Goal: Navigation & Orientation: Understand site structure

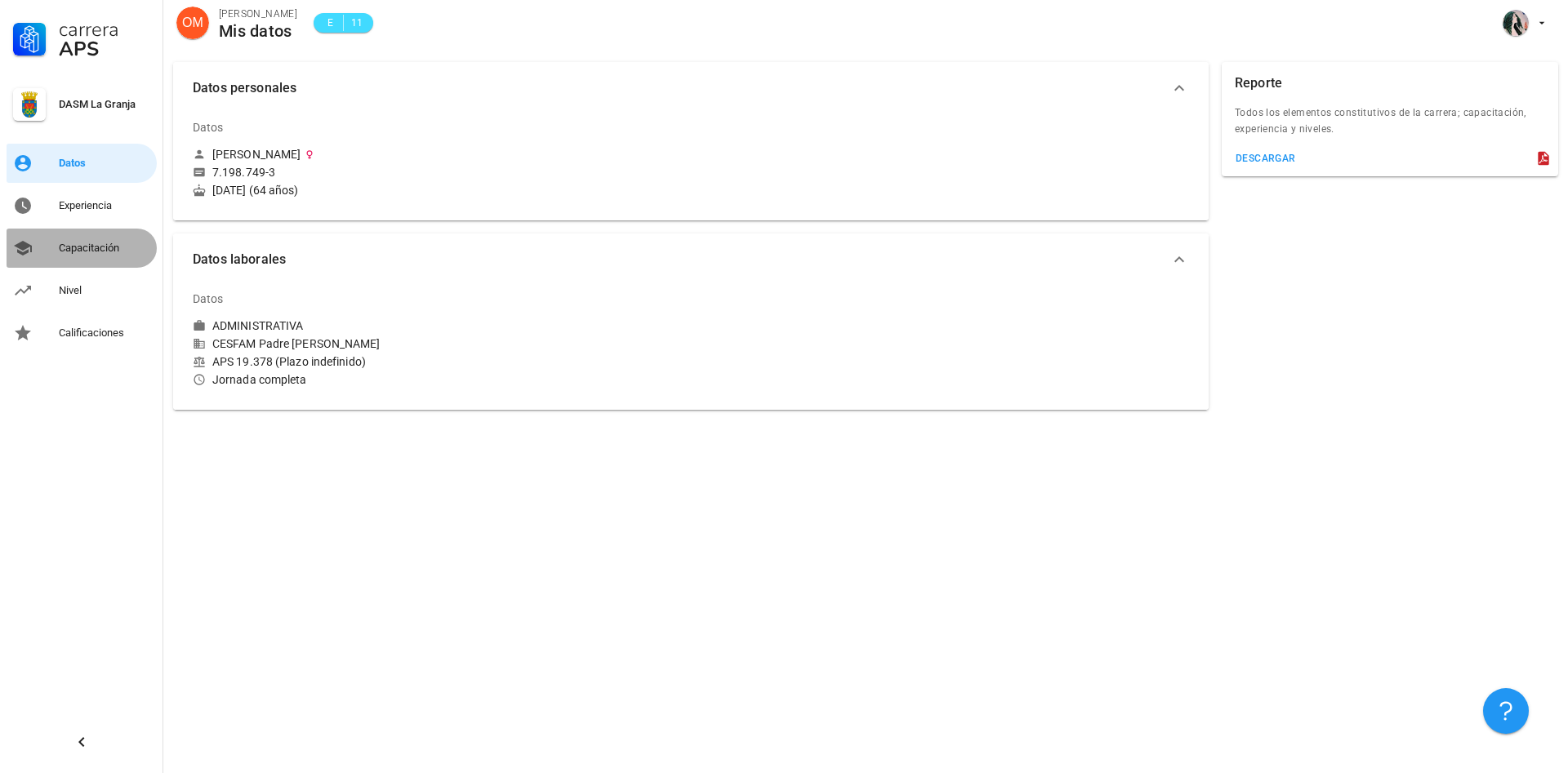
click at [105, 248] on div "Capacitación" at bounding box center [105, 248] width 91 height 13
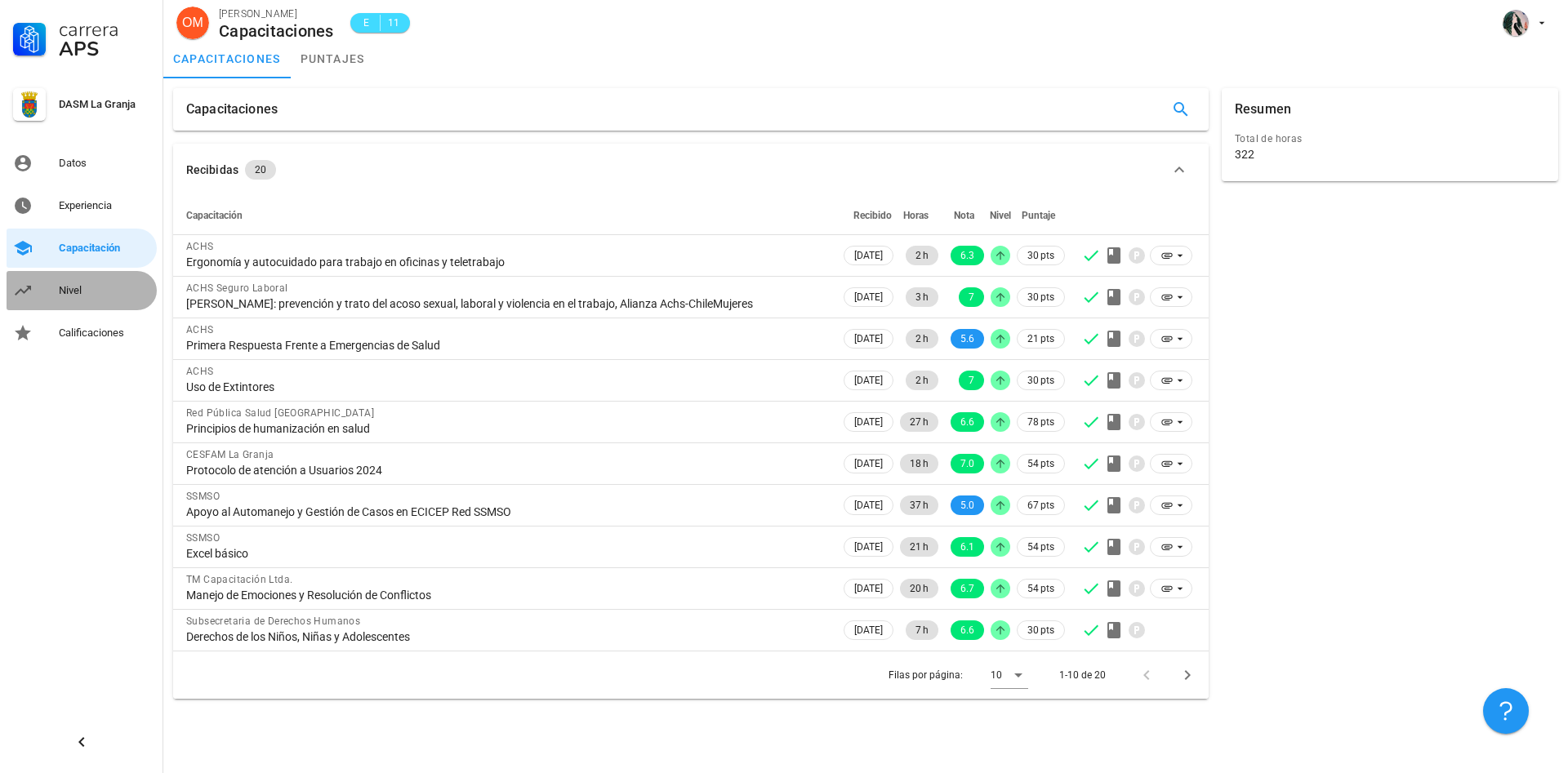
click at [78, 291] on div "Nivel" at bounding box center [105, 291] width 91 height 13
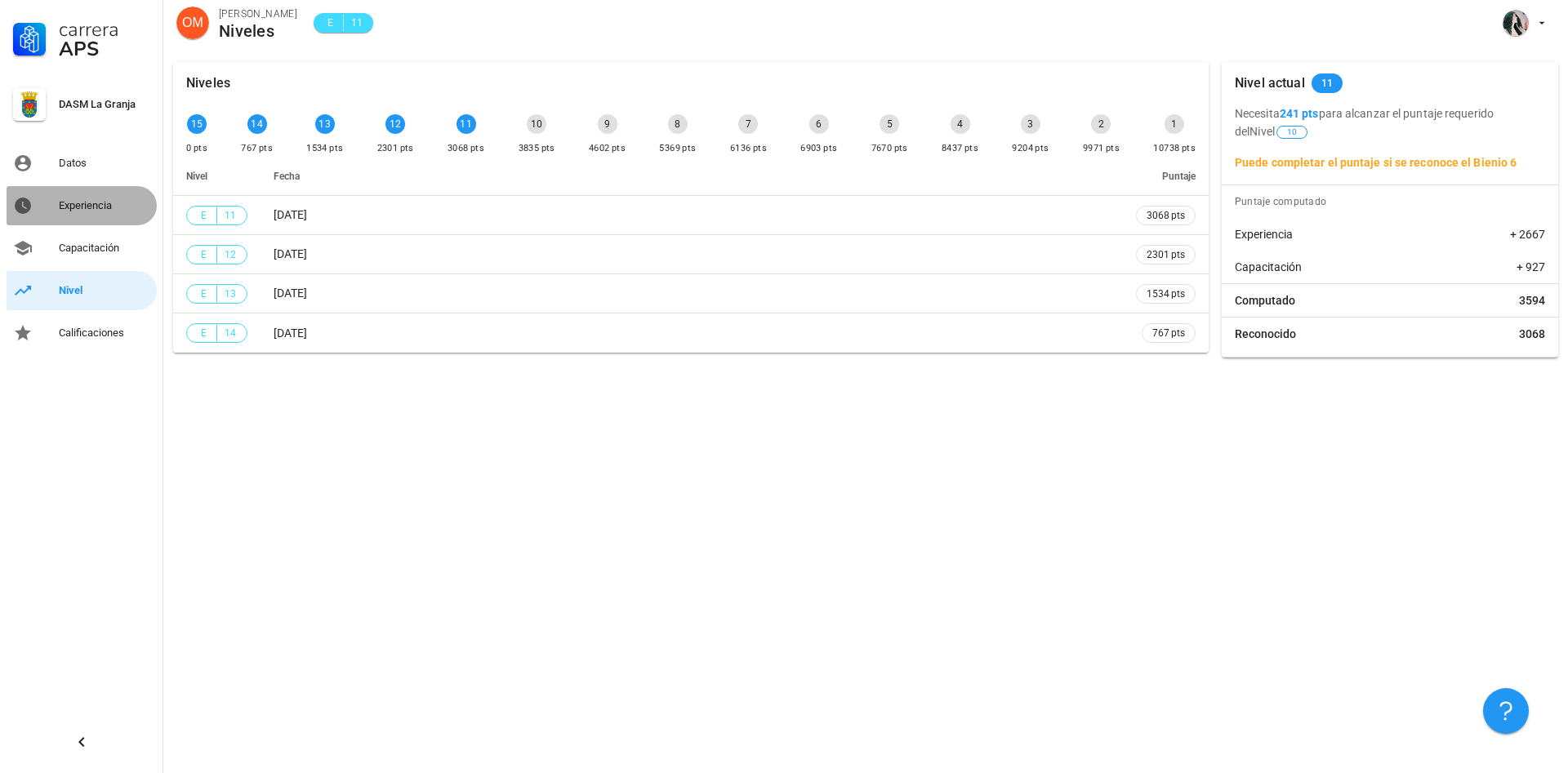
click at [91, 205] on div "Experiencia" at bounding box center [105, 205] width 91 height 13
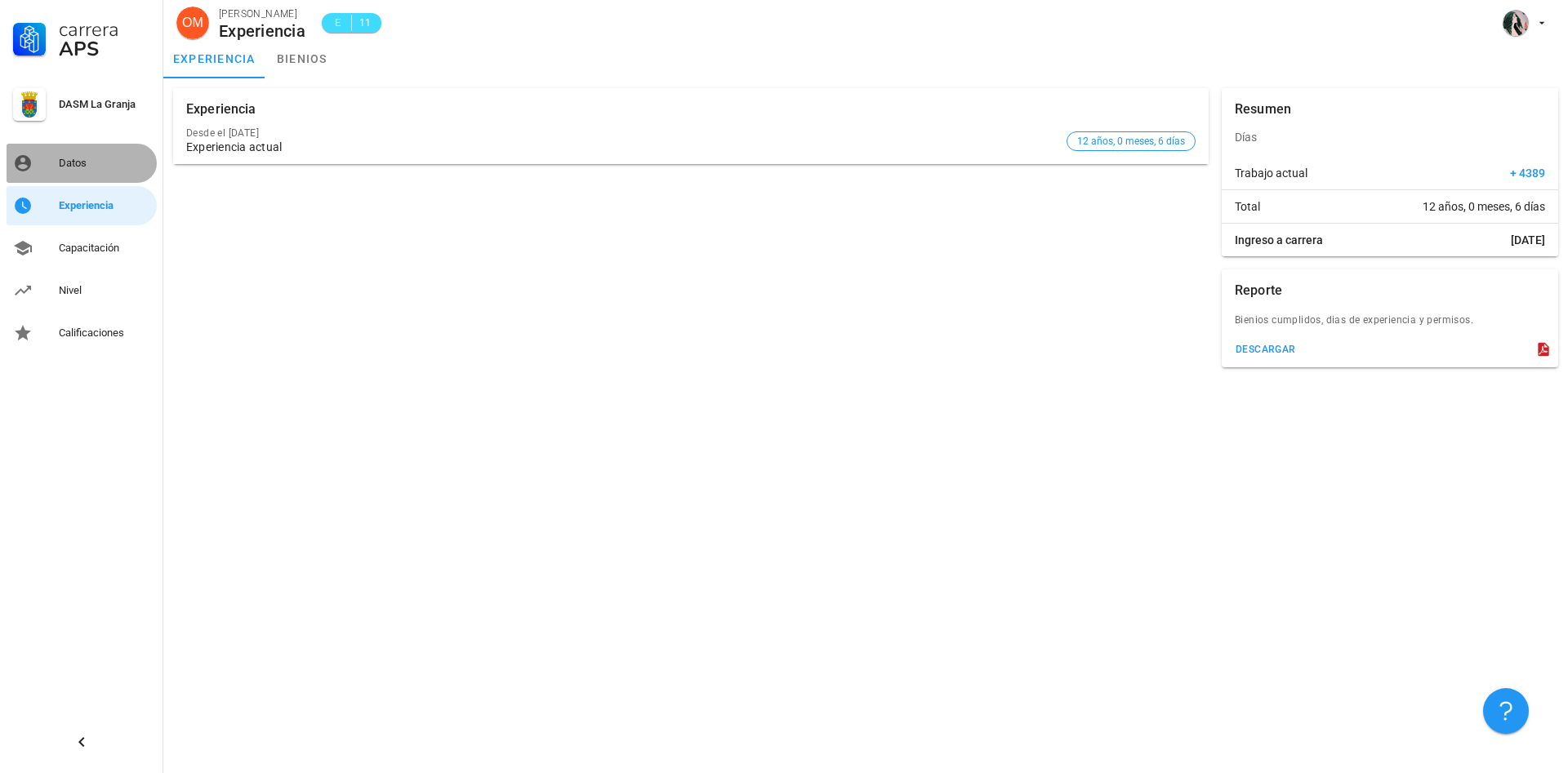
click at [87, 165] on div "Datos" at bounding box center [105, 163] width 91 height 13
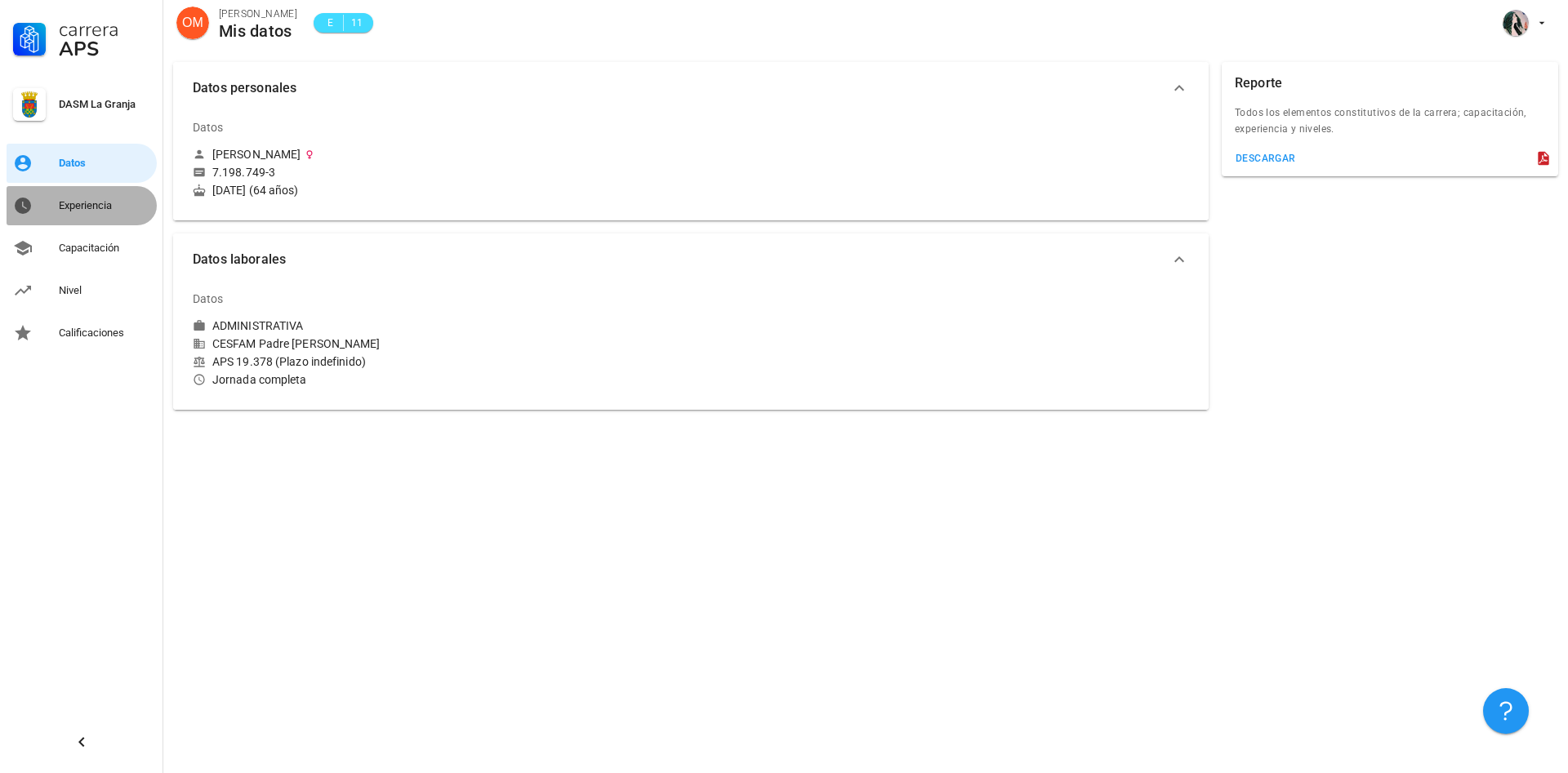
click at [86, 204] on div "Experiencia" at bounding box center [105, 205] width 91 height 13
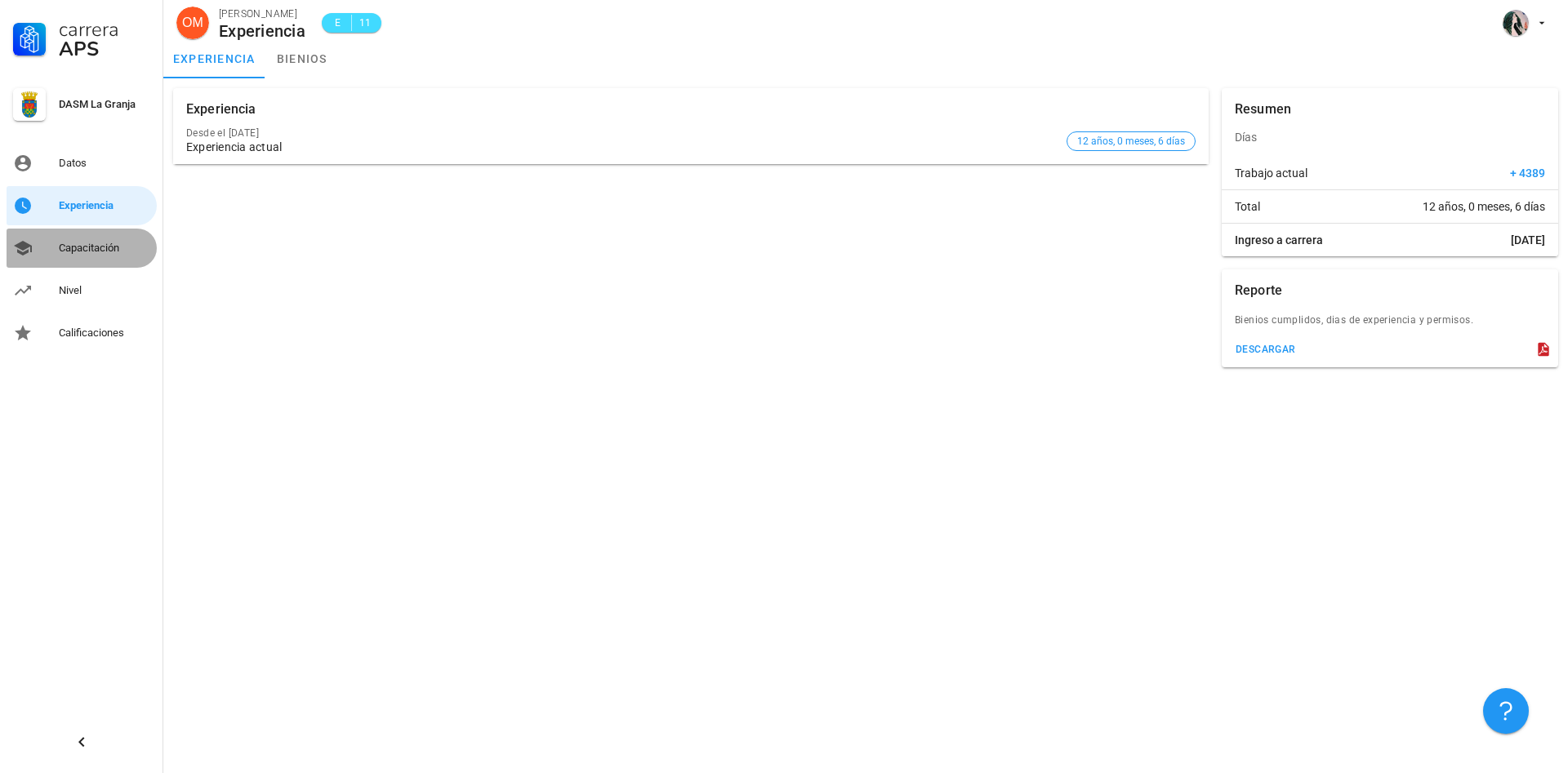
click at [90, 248] on div "Capacitación" at bounding box center [105, 248] width 91 height 13
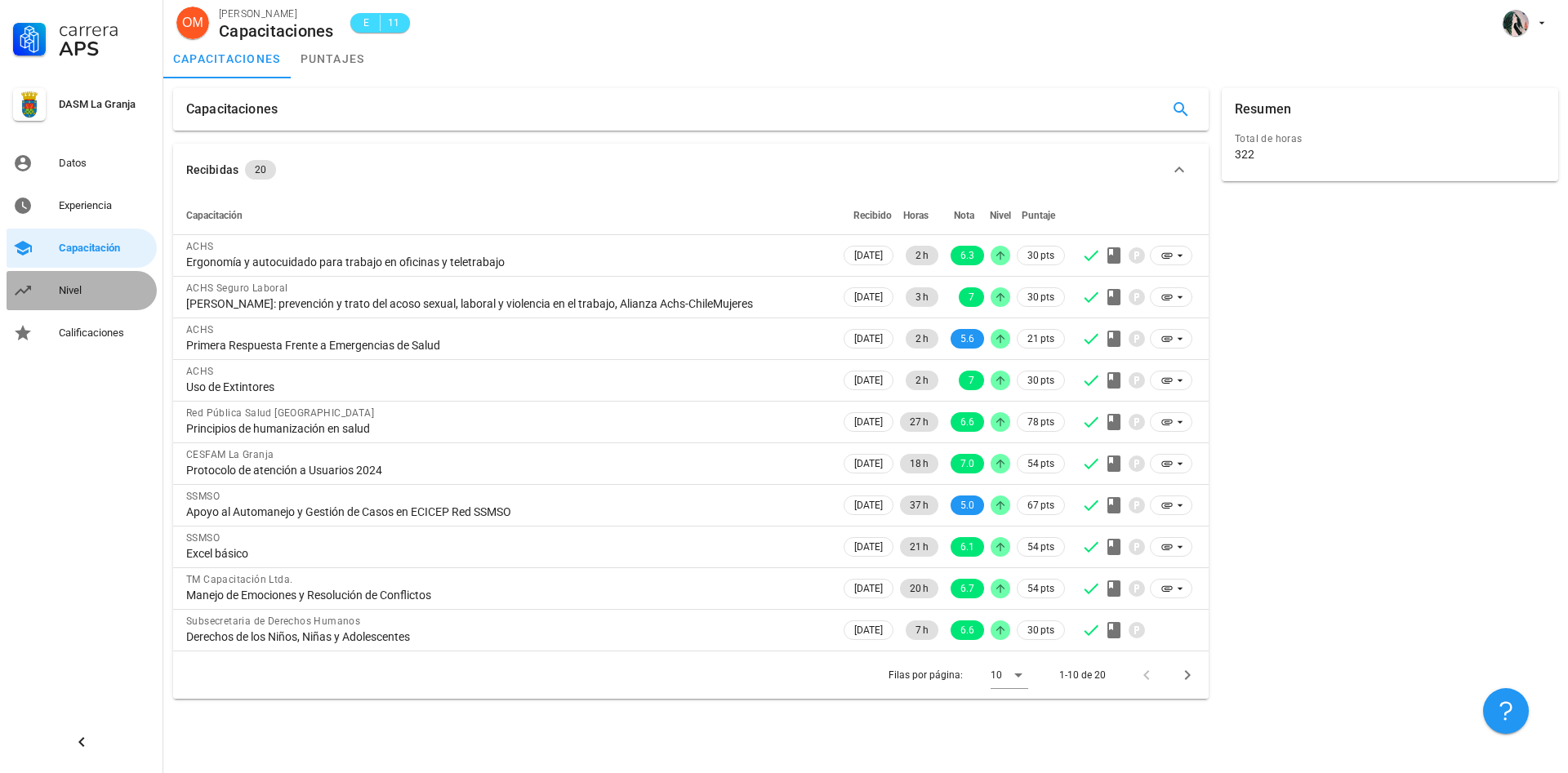
click at [77, 287] on div "Nivel" at bounding box center [105, 291] width 91 height 13
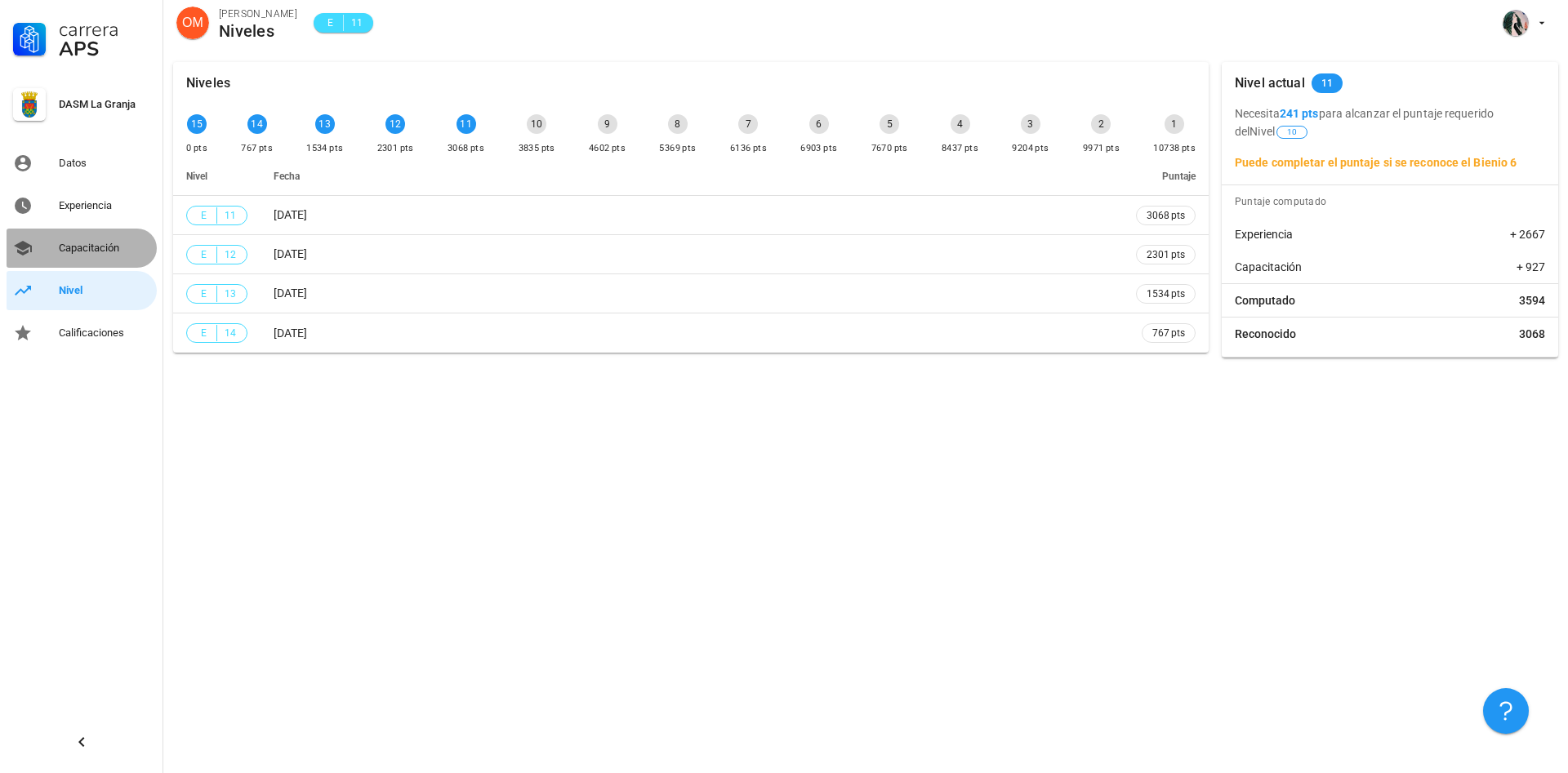
click at [57, 245] on link "Capacitación" at bounding box center [82, 248] width 151 height 39
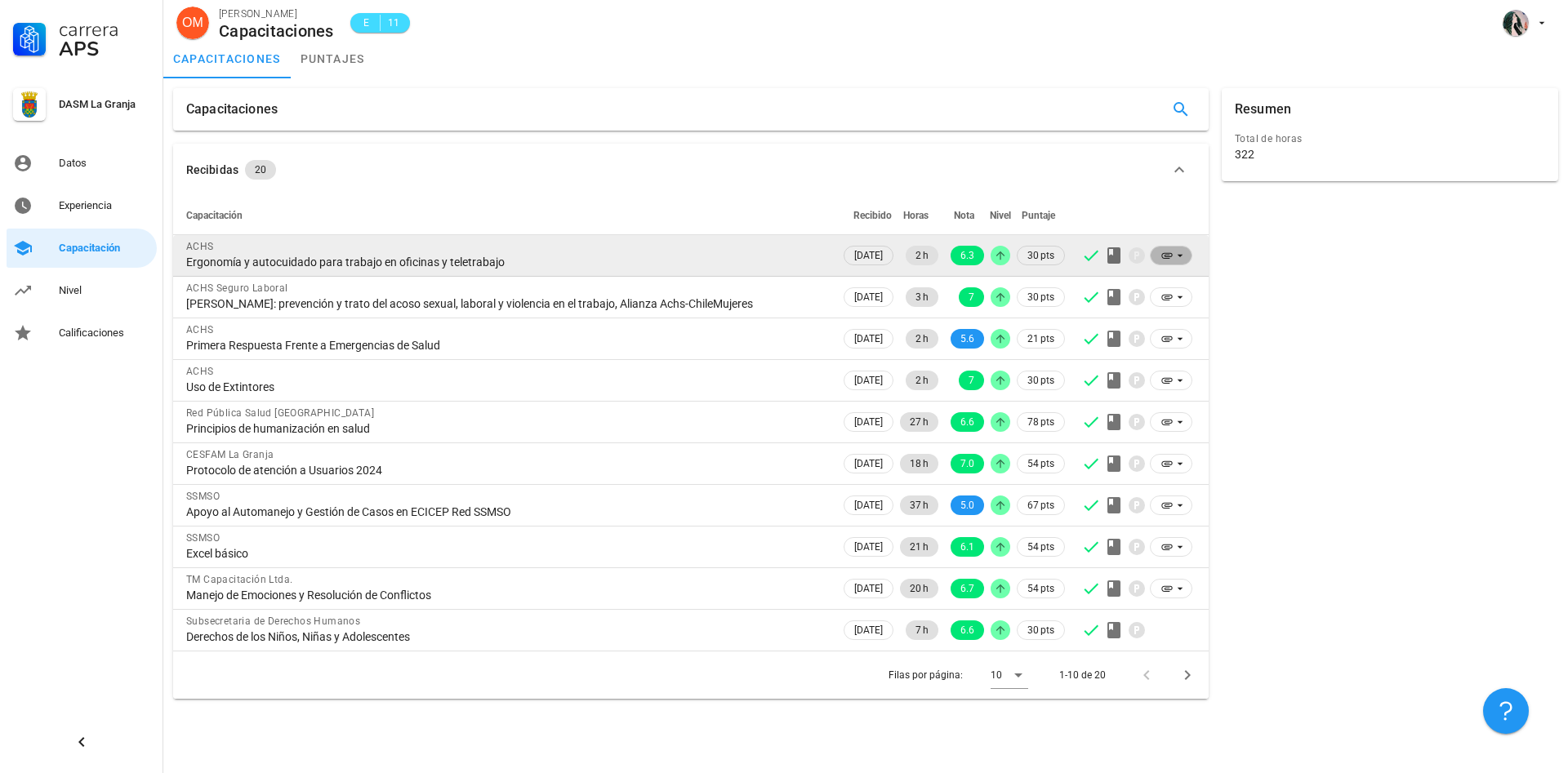
click at [1180, 255] on icon at bounding box center [1180, 256] width 5 height 3
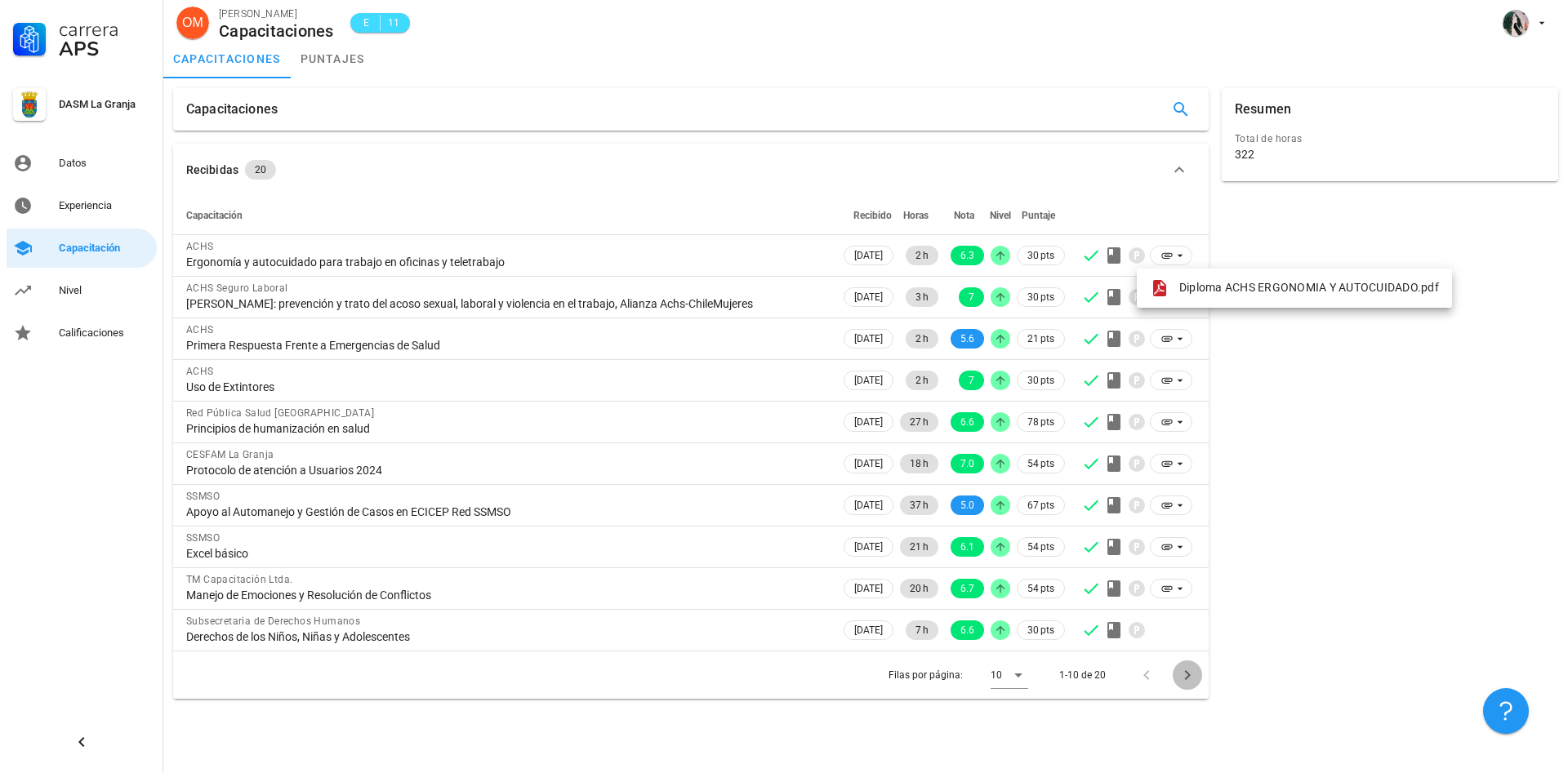
click at [1182, 669] on icon "Página siguiente" at bounding box center [1188, 675] width 20 height 20
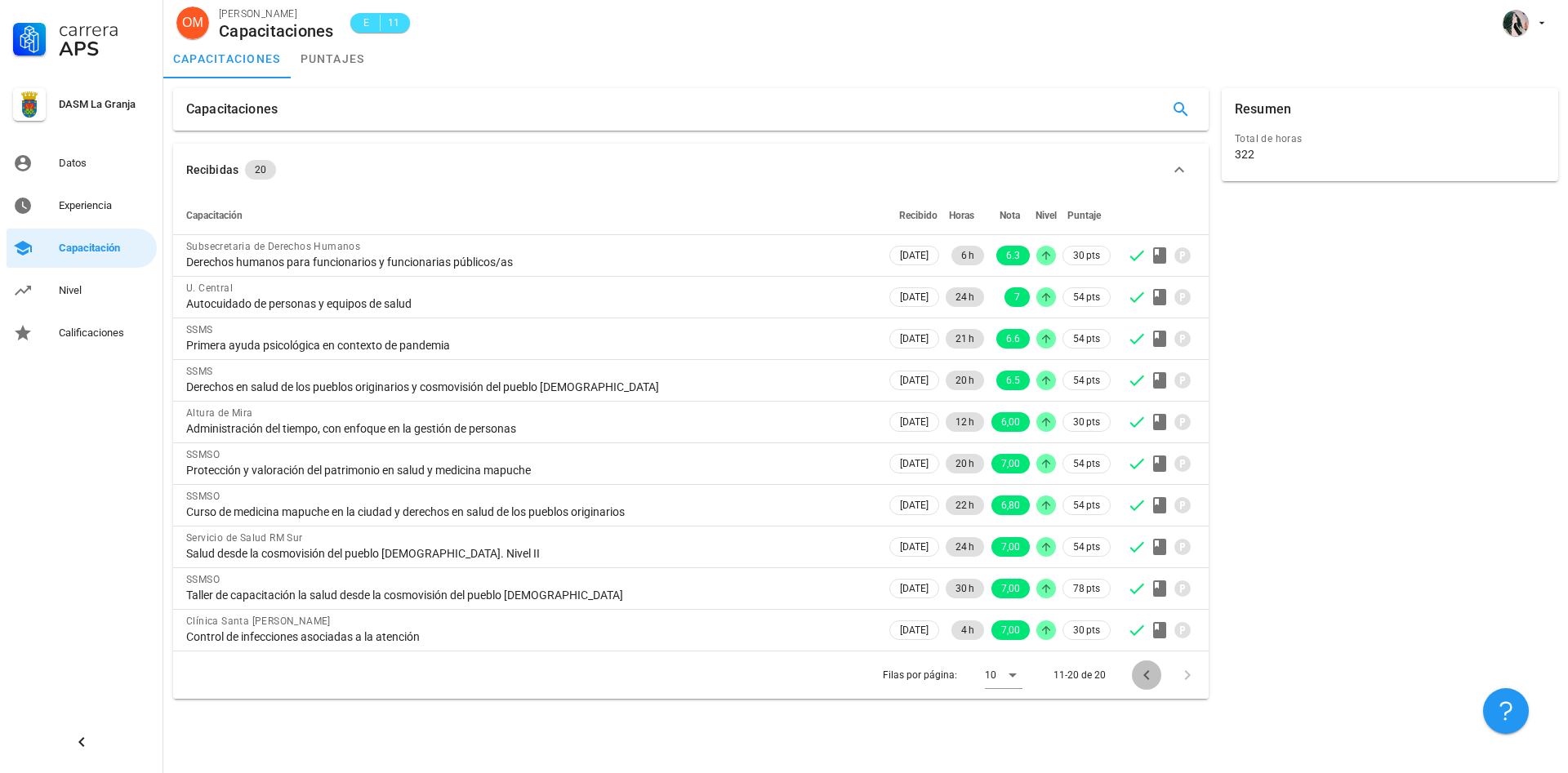
click at [1141, 678] on icon "Página anterior" at bounding box center [1146, 675] width 20 height 20
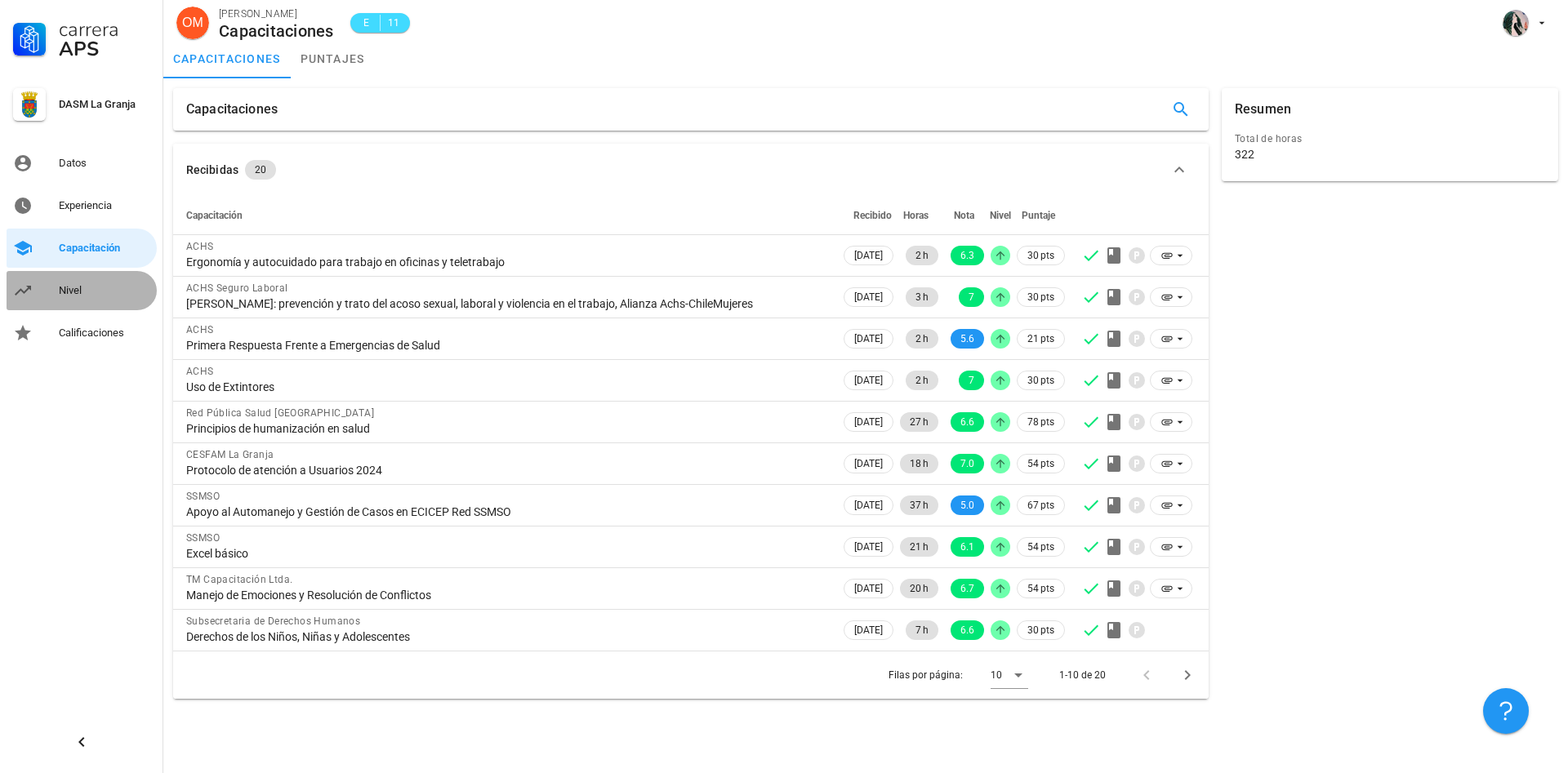
click at [86, 291] on div "Nivel" at bounding box center [105, 291] width 91 height 13
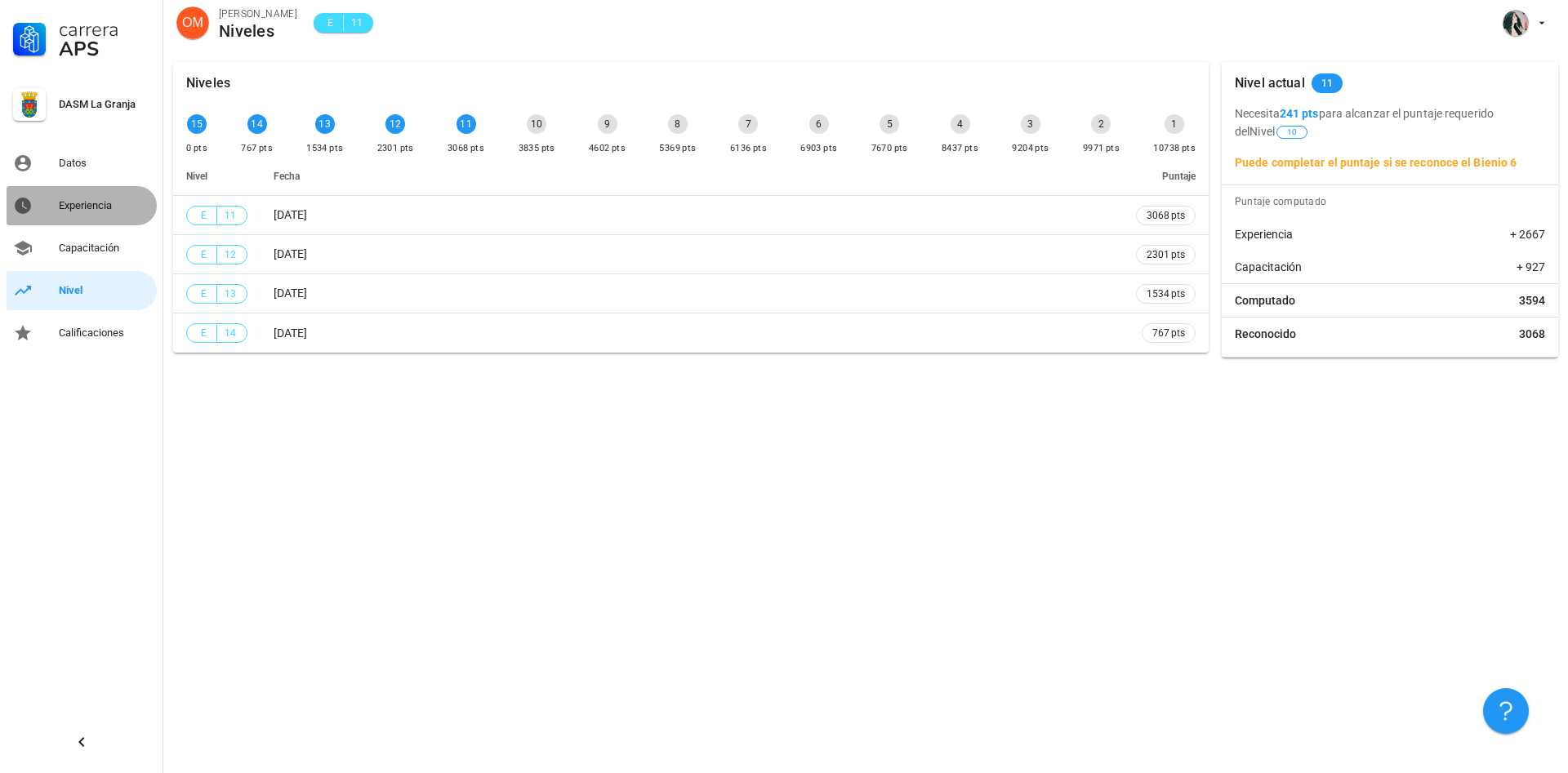
click at [88, 204] on div "Experiencia" at bounding box center [105, 205] width 91 height 13
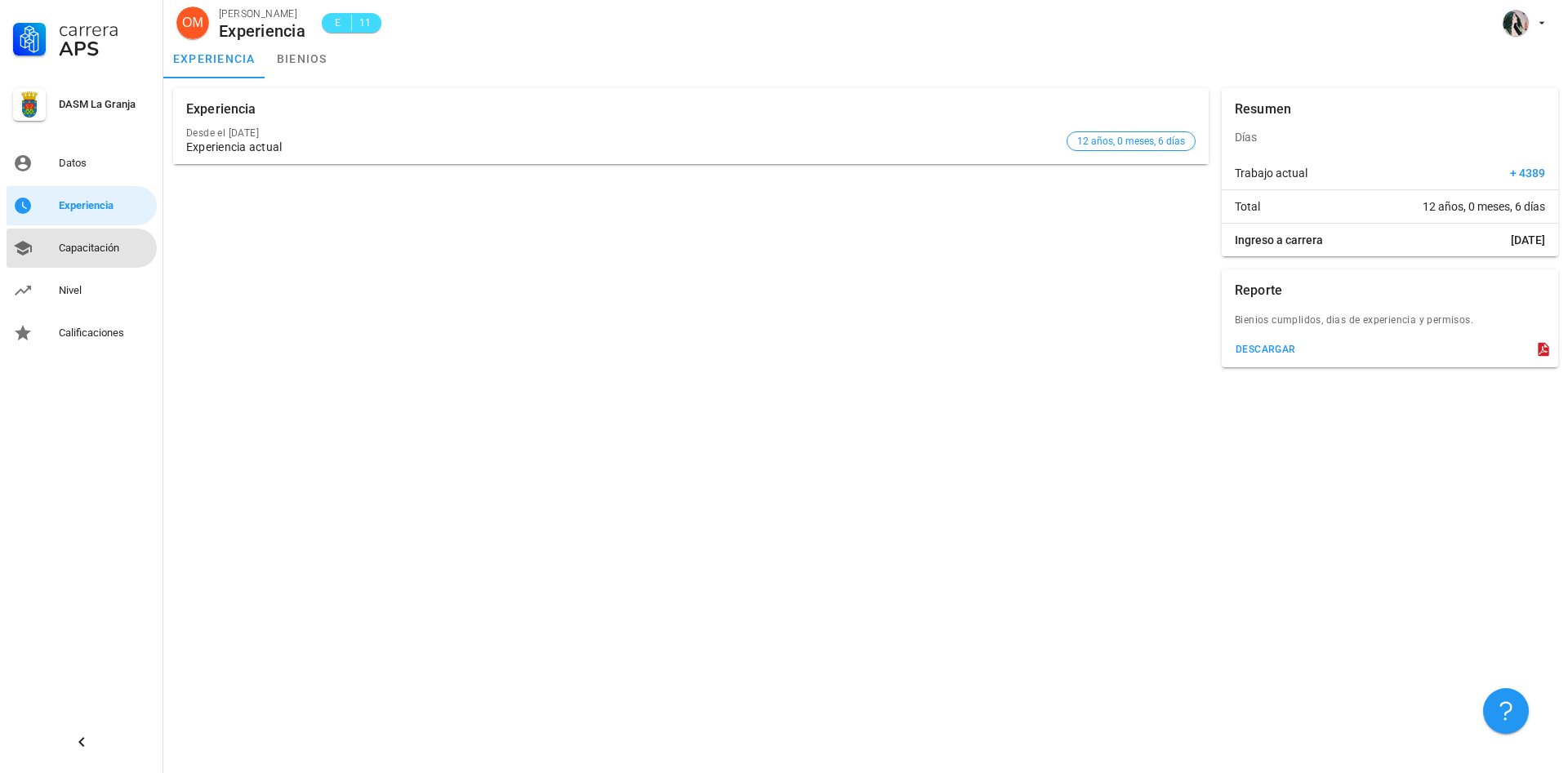
click at [93, 243] on div "Capacitación" at bounding box center [105, 248] width 91 height 13
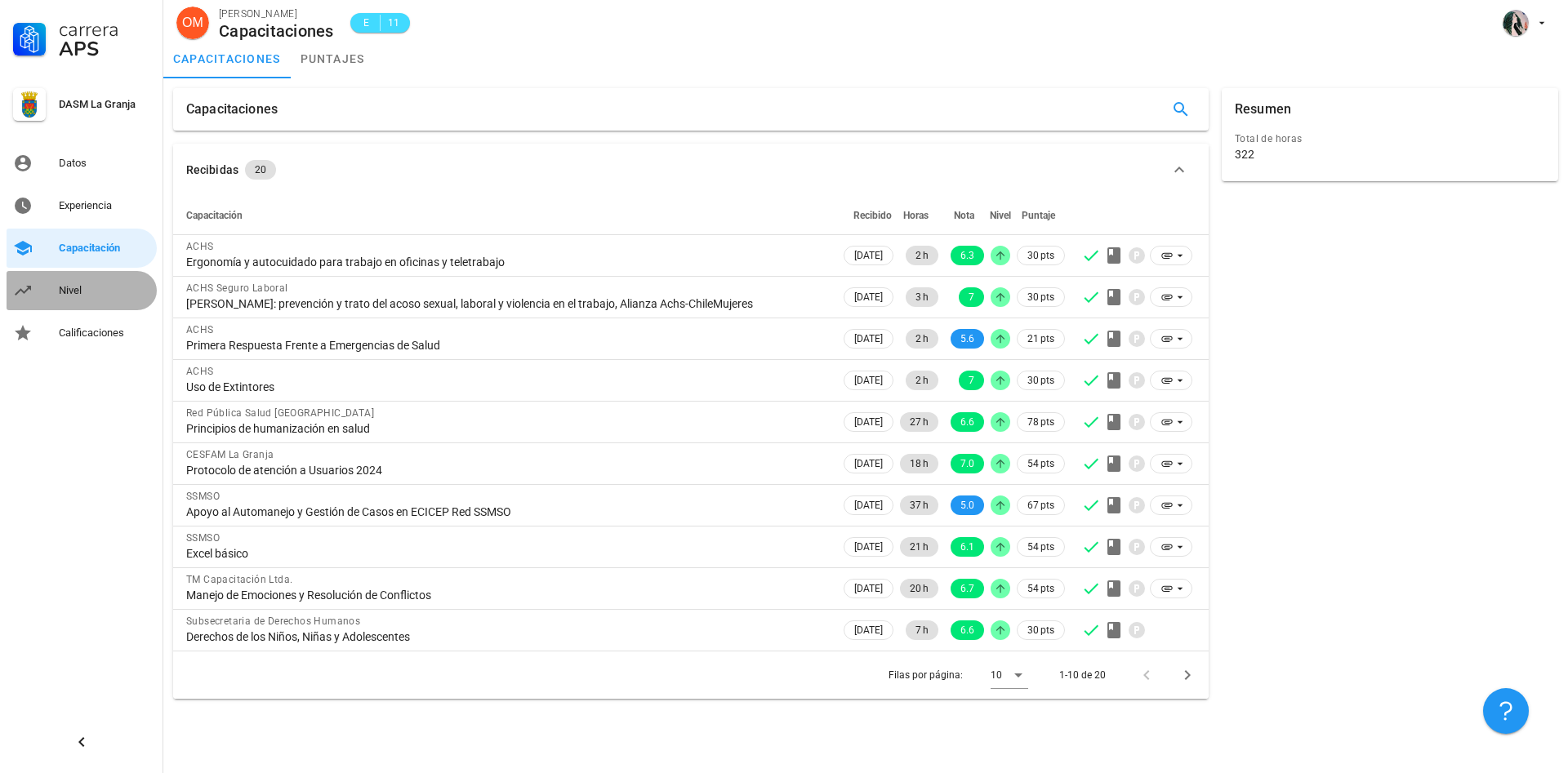
click at [65, 287] on div "Nivel" at bounding box center [105, 291] width 91 height 13
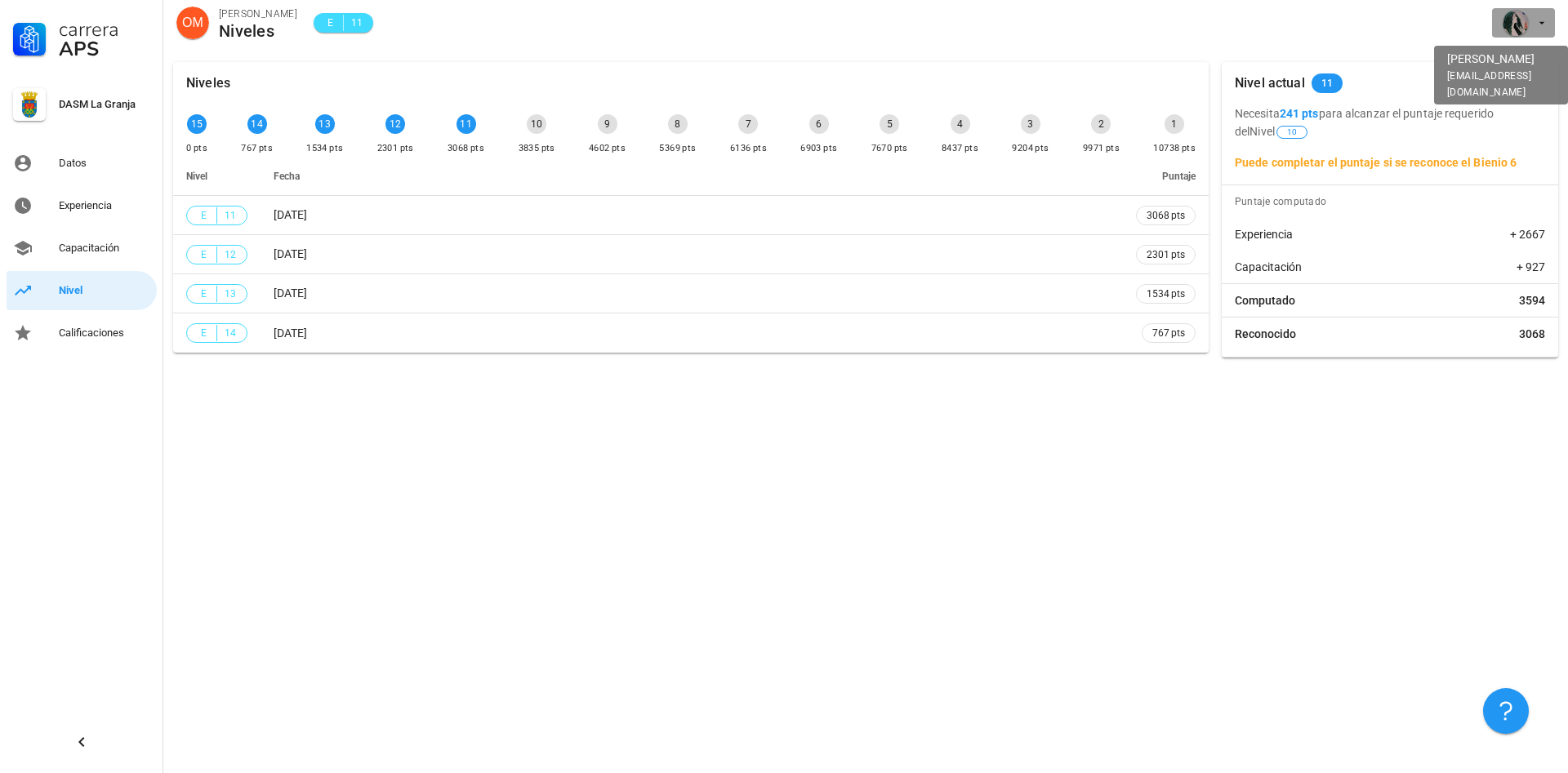
click at [1517, 29] on div "avatar" at bounding box center [1515, 22] width 26 height 26
click at [1530, 62] on div "Salir" at bounding box center [1532, 64] width 26 height 32
